Goal: Navigation & Orientation: Find specific page/section

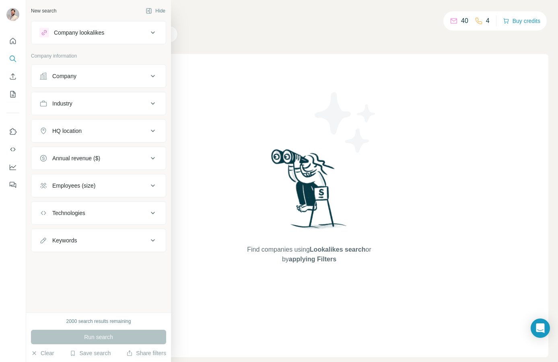
click at [82, 30] on div "Company lookalikes" at bounding box center [79, 33] width 50 height 8
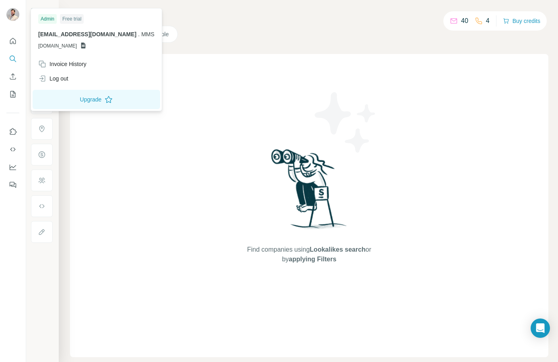
click at [10, 14] on img at bounding box center [12, 14] width 13 height 13
click at [225, 47] on div "Search Companies People Find companies using Lookalikes search or by applying F…" at bounding box center [308, 181] width 499 height 362
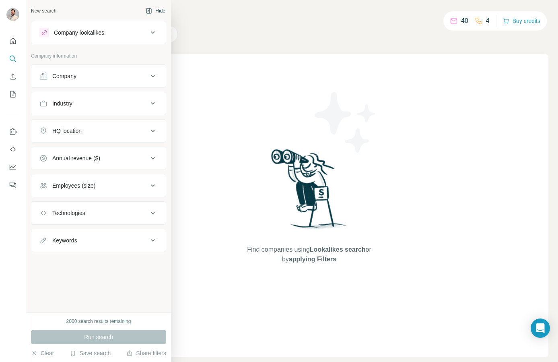
click at [37, 16] on div "New search Hide" at bounding box center [98, 11] width 135 height 12
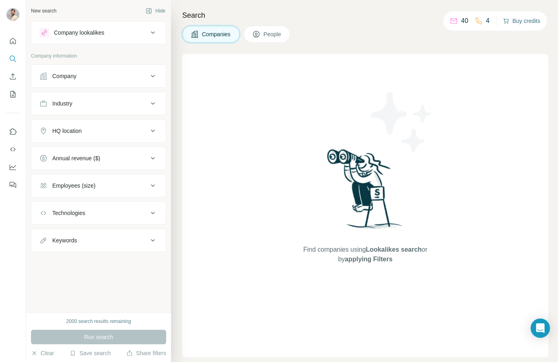
click at [523, 15] on button "Buy credits" at bounding box center [521, 20] width 37 height 11
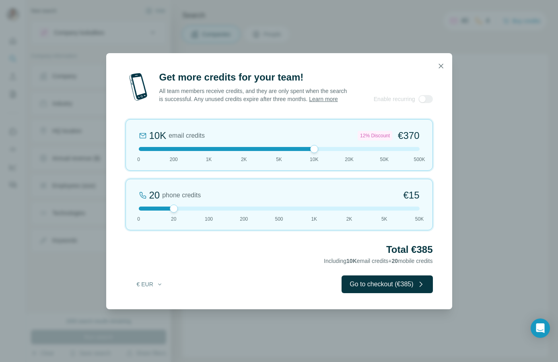
drag, startPoint x: 175, startPoint y: 154, endPoint x: 300, endPoint y: 154, distance: 124.7
click at [300, 151] on div at bounding box center [279, 149] width 281 height 4
click at [437, 62] on icon "button" at bounding box center [441, 66] width 8 height 8
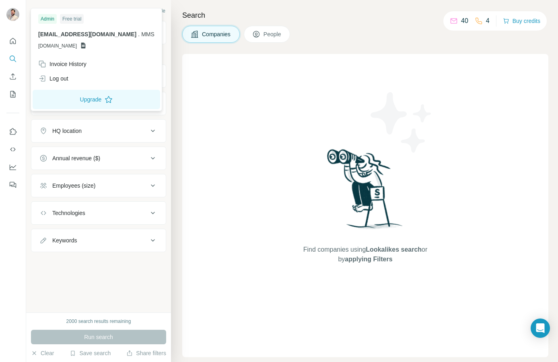
click at [14, 20] on img at bounding box center [12, 14] width 13 height 13
click at [143, 32] on span "MMS" at bounding box center [147, 34] width 13 height 6
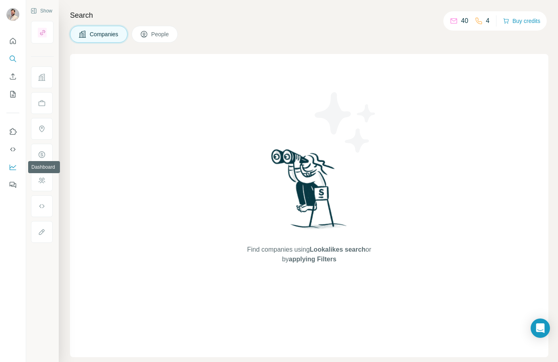
click at [10, 169] on icon "Dashboard" at bounding box center [13, 168] width 6 height 6
click at [149, 43] on div "Search Companies People Find companies using Lookalikes search or by applying F…" at bounding box center [308, 181] width 499 height 362
click at [16, 47] on button "Quick start" at bounding box center [12, 41] width 13 height 14
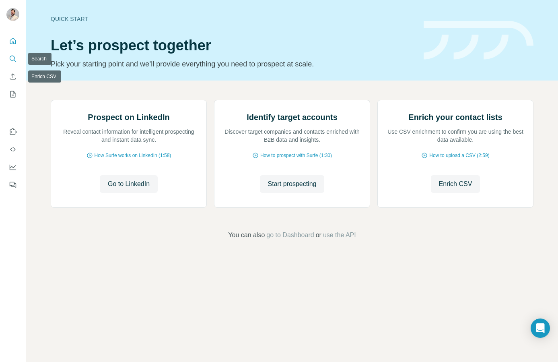
click at [16, 58] on icon "Search" at bounding box center [13, 59] width 8 height 8
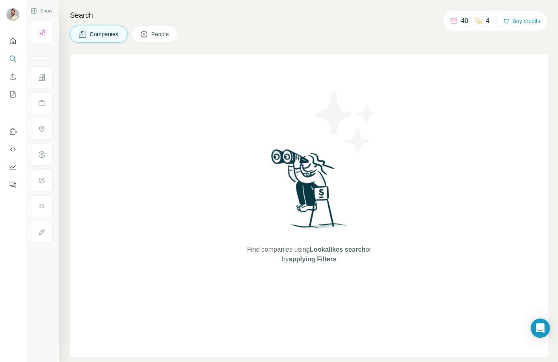
click at [461, 25] on p "40" at bounding box center [464, 21] width 7 height 10
click at [12, 180] on button "Feedback" at bounding box center [12, 184] width 13 height 14
